Goal: Information Seeking & Learning: Check status

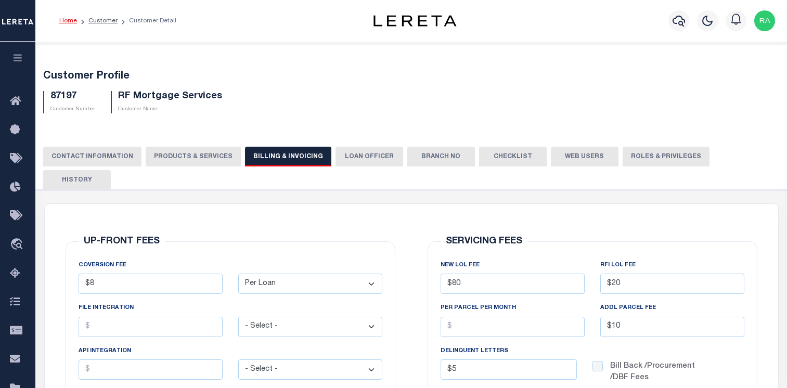
select select "PLN"
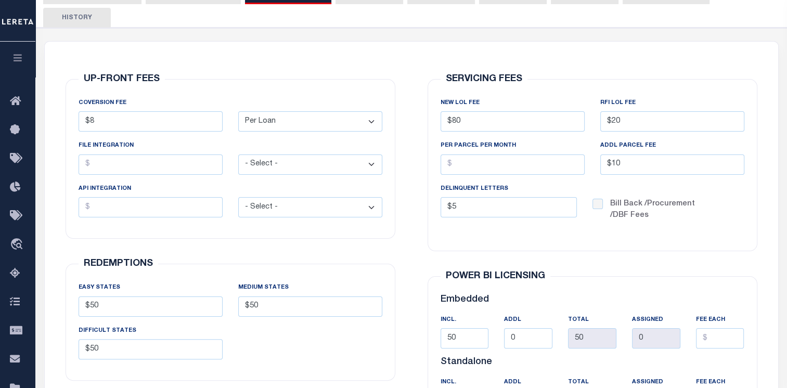
scroll to position [162, 0]
click at [15, 51] on button "button" at bounding box center [17, 59] width 35 height 35
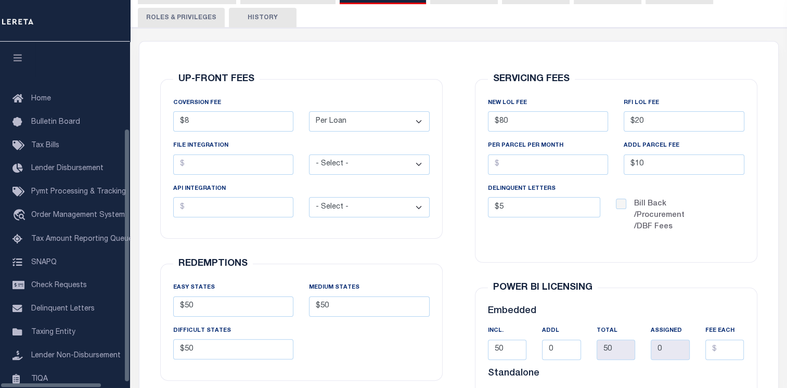
scroll to position [112, 0]
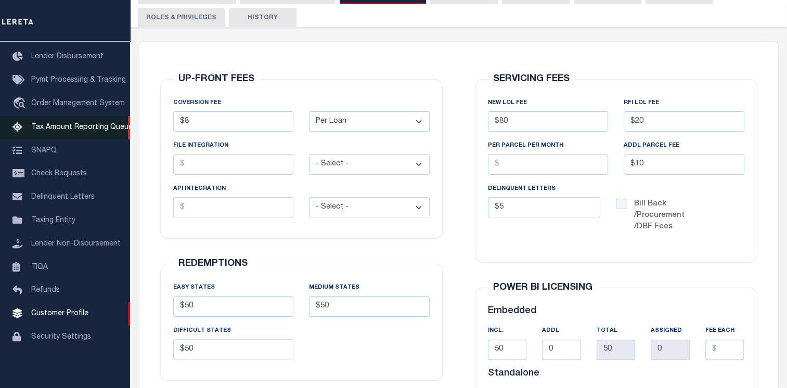
click at [61, 131] on span "Tax Amount Reporting Queue" at bounding box center [81, 127] width 101 height 7
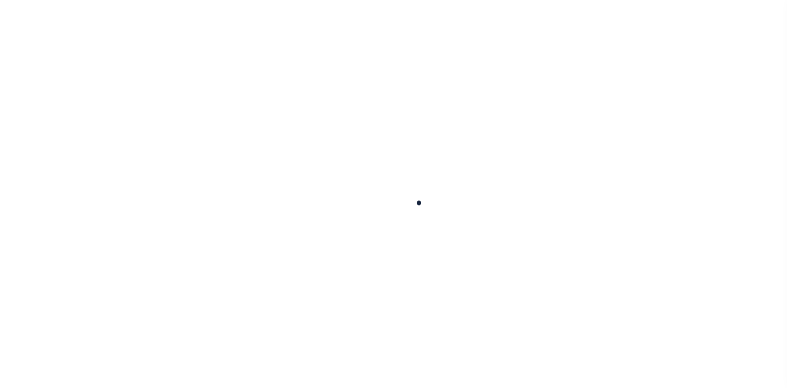
select select "100"
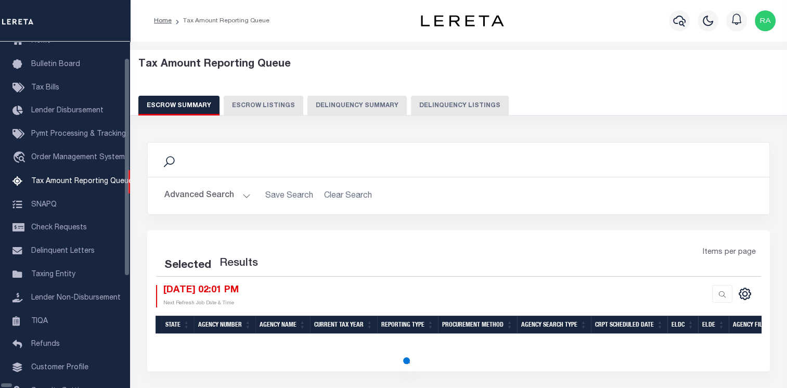
select select "100"
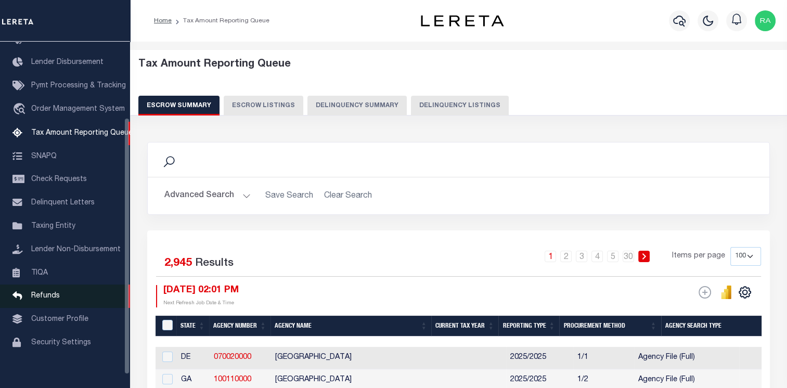
scroll to position [54, 0]
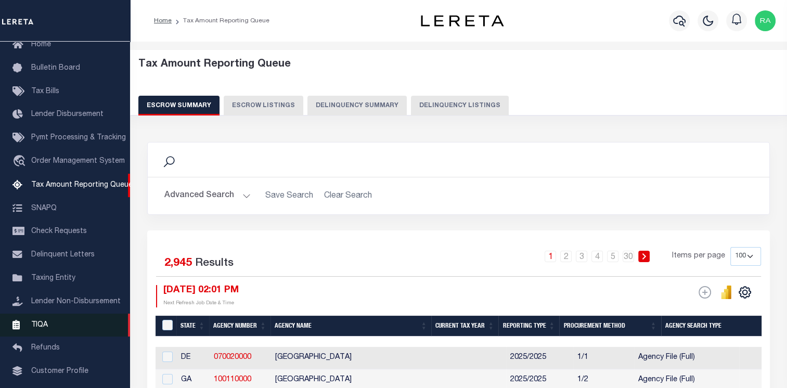
click at [50, 330] on link "TIQA" at bounding box center [65, 325] width 130 height 23
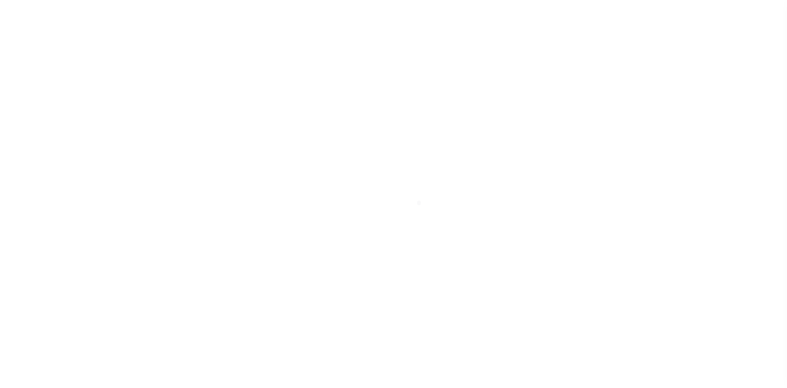
scroll to position [120, 0]
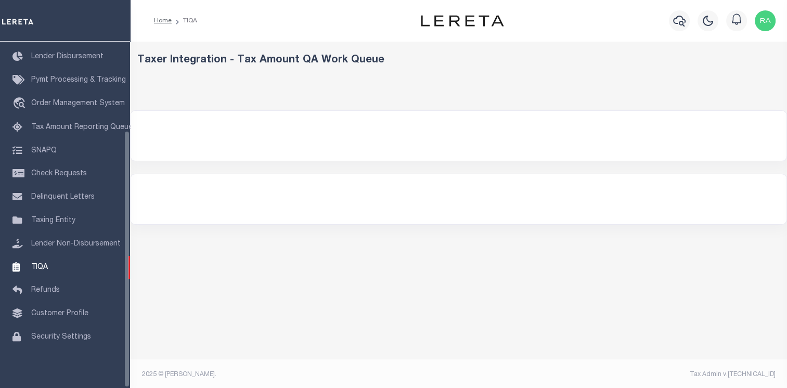
select select "200"
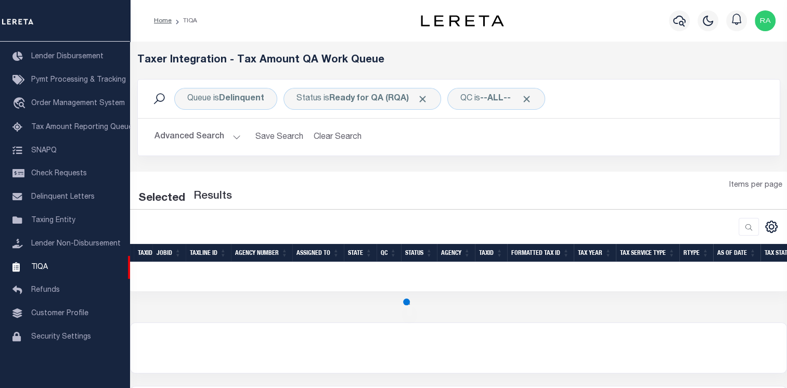
select select "200"
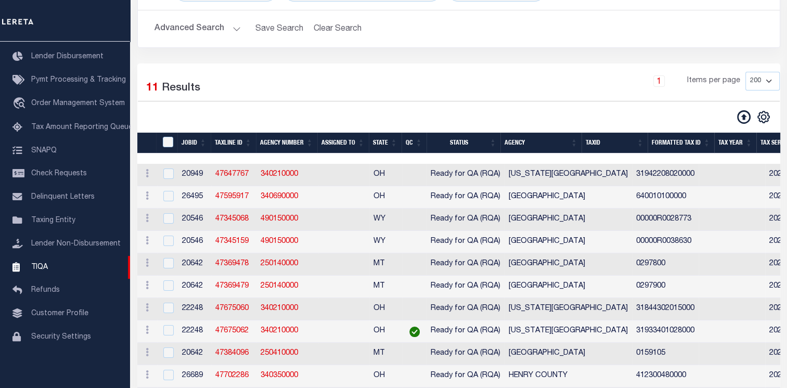
scroll to position [82, 0]
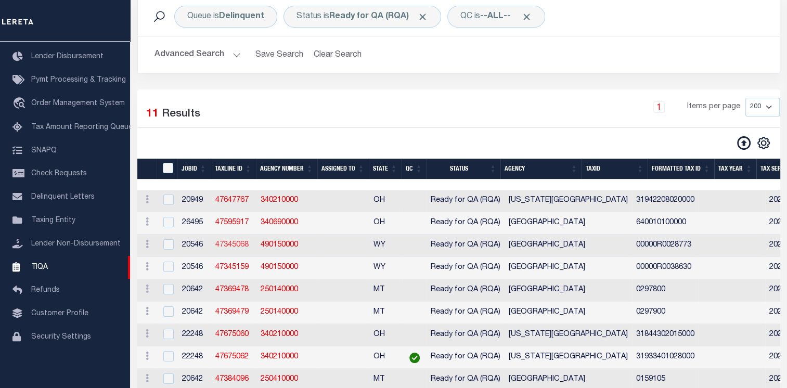
click at [228, 249] on link "47345068" at bounding box center [231, 244] width 33 height 7
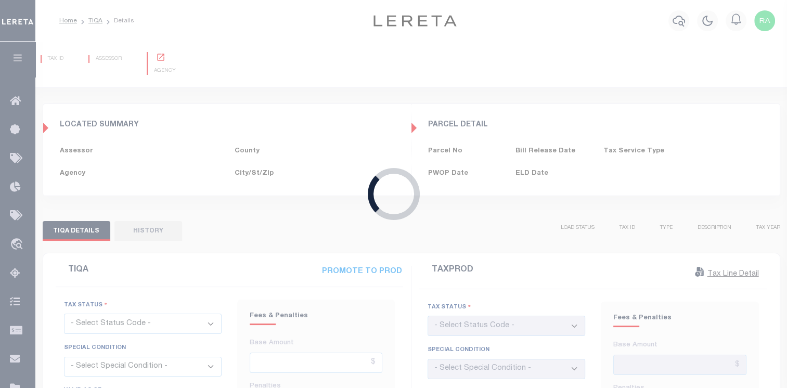
type input "11/26/2024"
type input "43561"
checkbox input "false"
type input "$3,112.98"
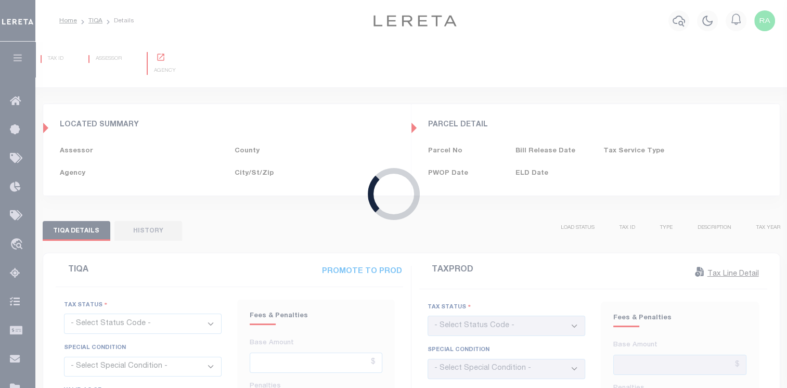
type input "$0"
type input "09/22/2025"
checkbox input "false"
select select "PIF"
select select "NW2"
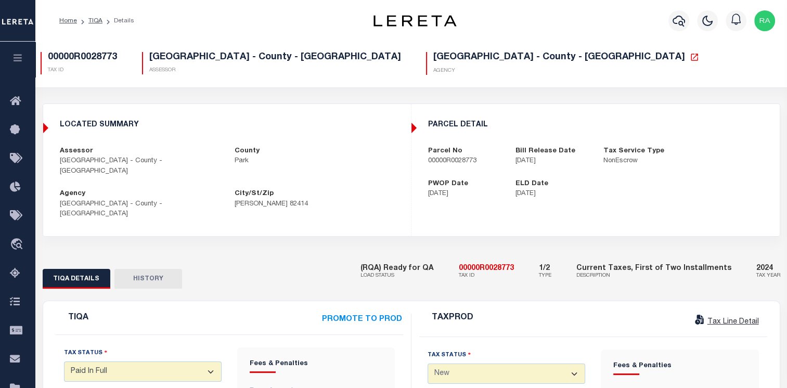
click at [748, 318] on link "Tax Line Detail" at bounding box center [726, 321] width 66 height 7
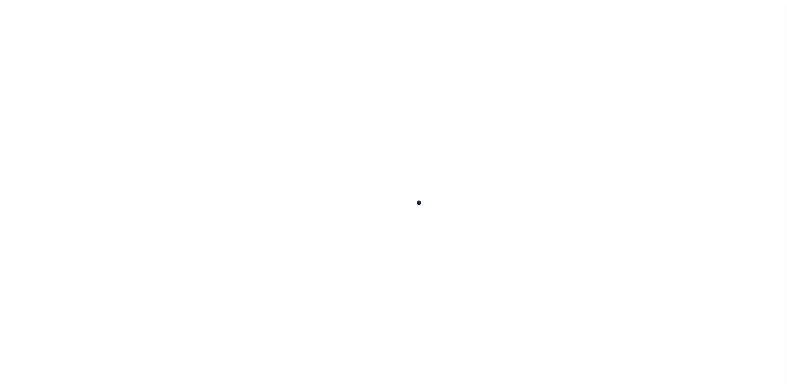
checkbox input "false"
type input "[DATE]"
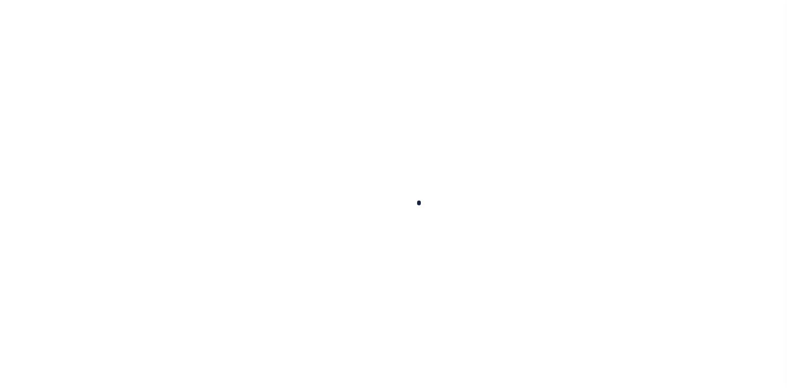
select select "NW2"
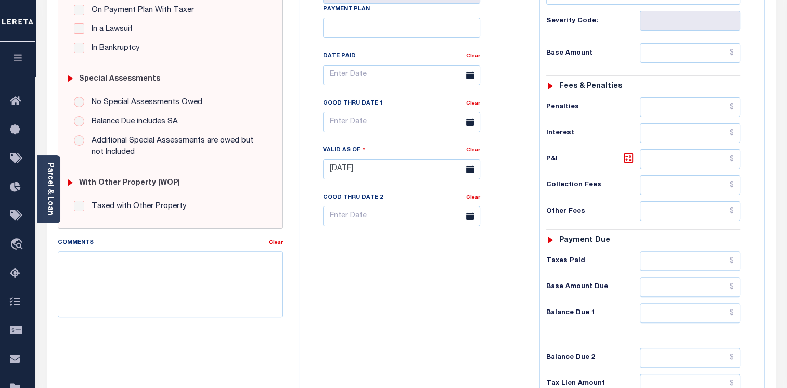
scroll to position [364, 0]
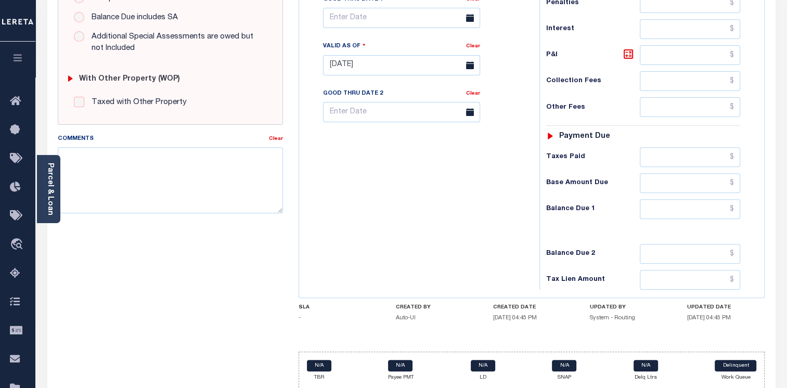
click at [13, 56] on icon "button" at bounding box center [18, 57] width 12 height 9
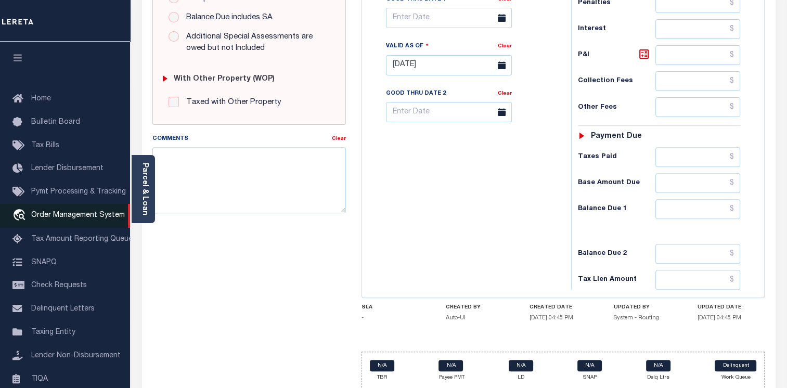
click at [73, 219] on span "Order Management System" at bounding box center [78, 215] width 94 height 7
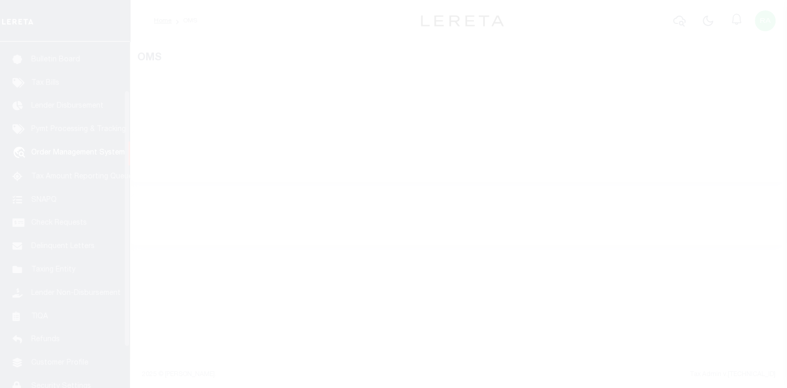
scroll to position [76, 0]
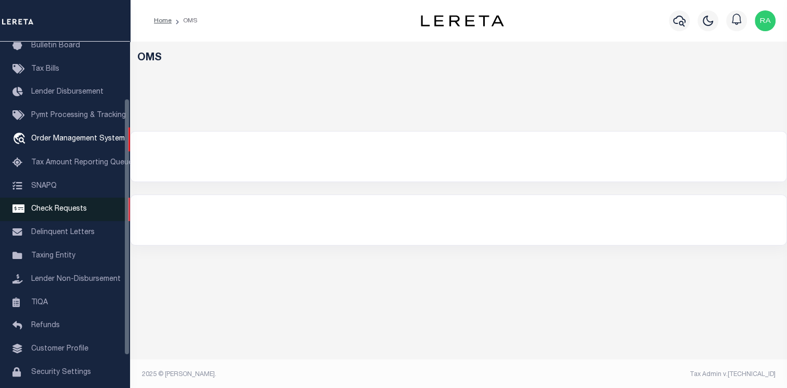
select select "200"
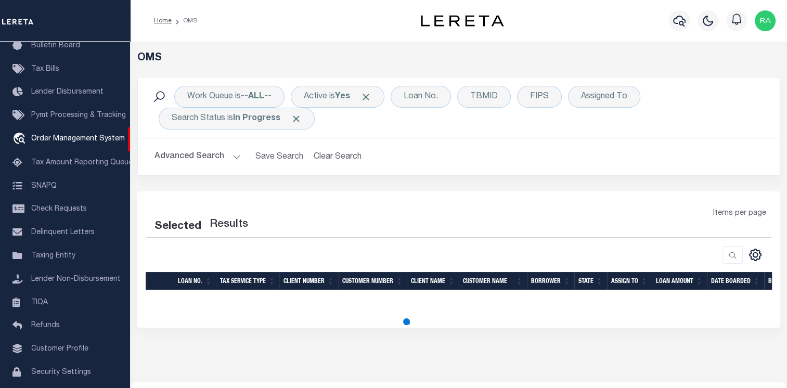
select select "200"
